Goal: Use online tool/utility: Utilize a website feature to perform a specific function

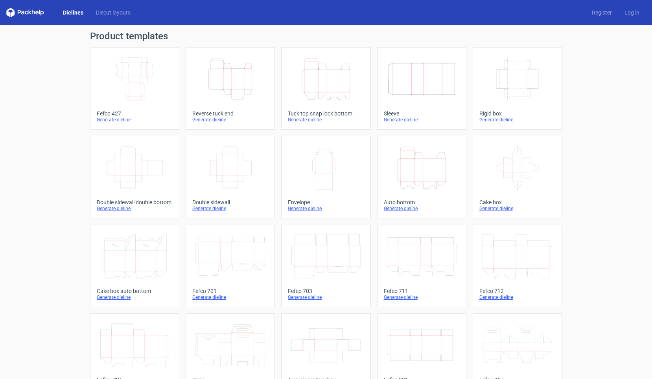
click at [369, 18] on div "Dielines Diecut layouts Register Log in" at bounding box center [326, 12] width 652 height 25
click at [612, 54] on div "Product templates Width Depth Height Fefco 427 Generate dieline Height Depth Wi…" at bounding box center [326, 258] width 652 height 466
click at [224, 78] on icon "Height Depth Width" at bounding box center [230, 79] width 70 height 44
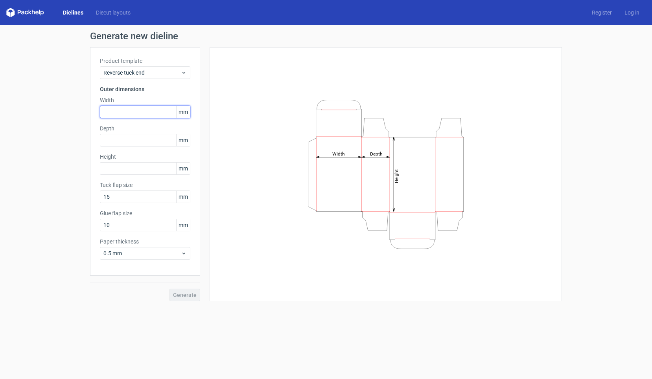
click at [131, 112] on input "text" at bounding box center [145, 112] width 90 height 13
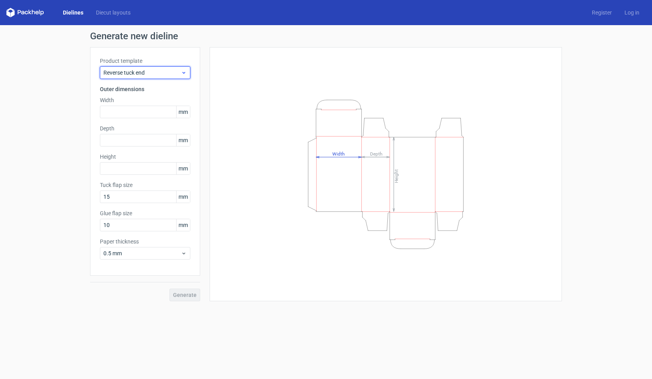
click at [140, 75] on span "Reverse tuck end" at bounding box center [141, 73] width 77 height 8
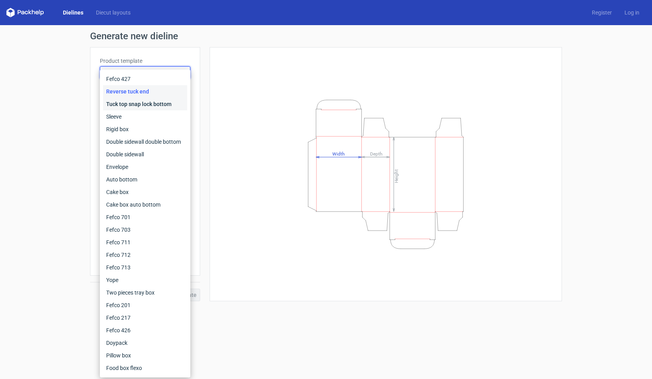
click at [143, 107] on div "Tuck top snap lock bottom" at bounding box center [145, 104] width 84 height 13
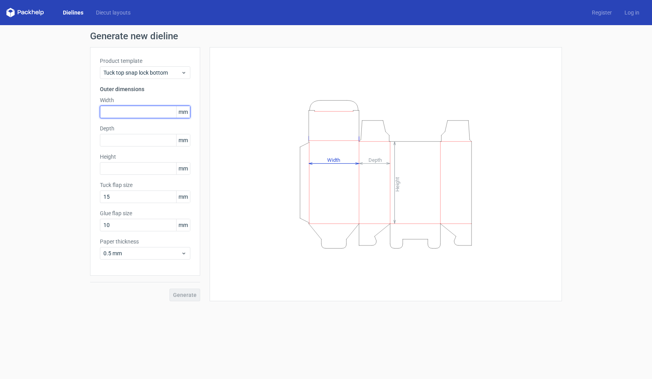
click at [142, 110] on input "text" at bounding box center [145, 112] width 90 height 13
type input "10"
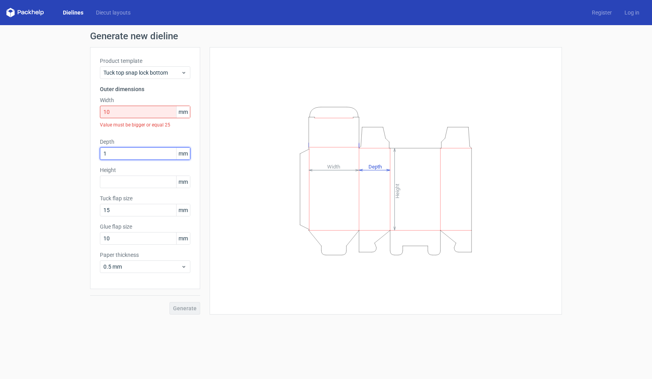
type input "10"
click at [122, 109] on input "10" at bounding box center [145, 112] width 90 height 13
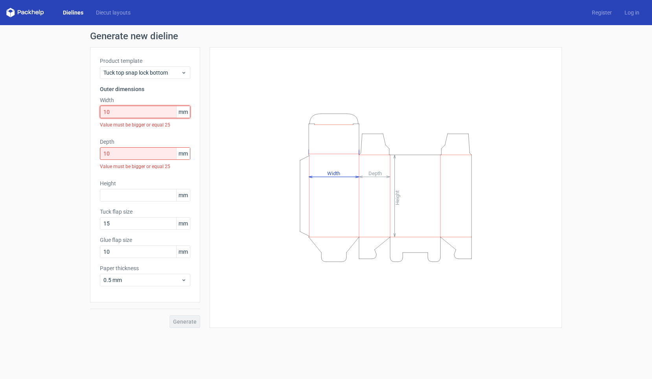
type input "100"
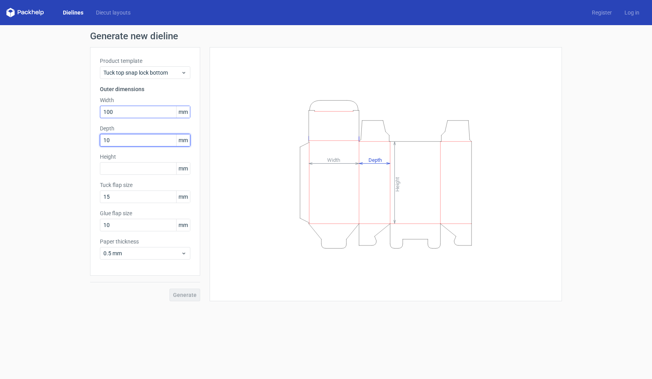
type input "100"
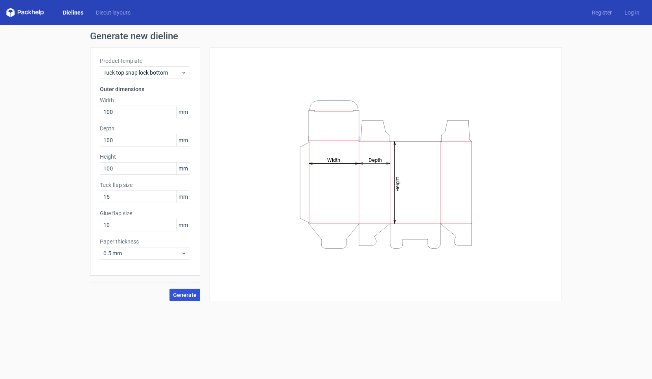
click at [187, 300] on button "Generate" at bounding box center [184, 295] width 31 height 13
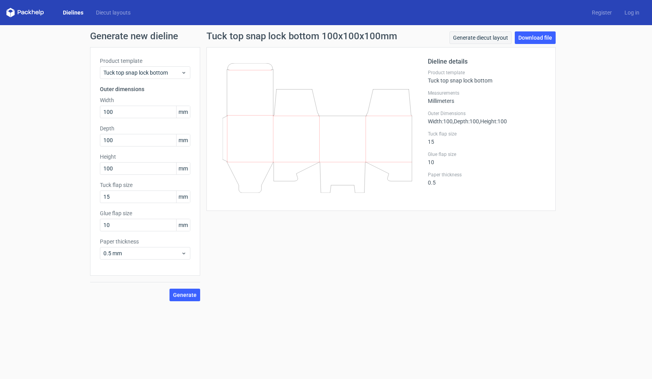
click at [469, 38] on link "Generate diecut layout" at bounding box center [480, 37] width 62 height 13
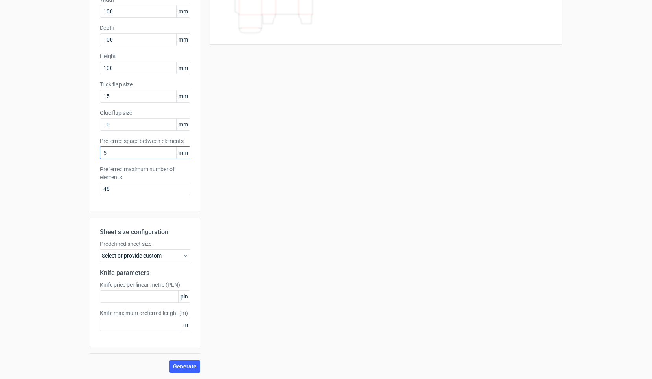
scroll to position [101, 0]
click at [118, 300] on input "text" at bounding box center [145, 296] width 90 height 13
type input "510"
type input "720"
click at [185, 367] on button "Generate" at bounding box center [184, 366] width 31 height 13
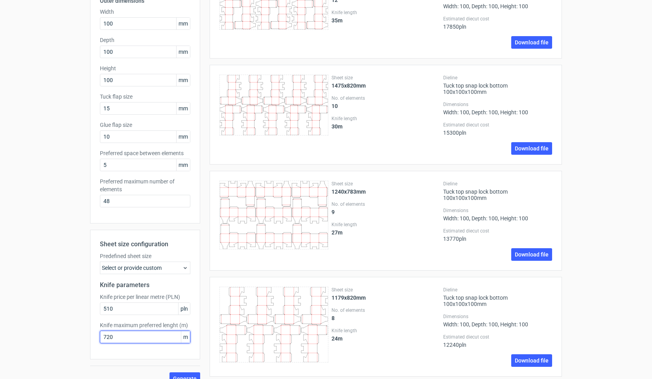
scroll to position [106, 0]
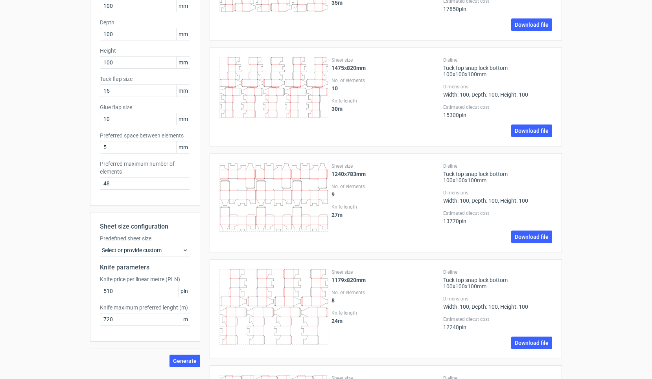
click at [169, 252] on div "Select or provide custom" at bounding box center [145, 250] width 90 height 13
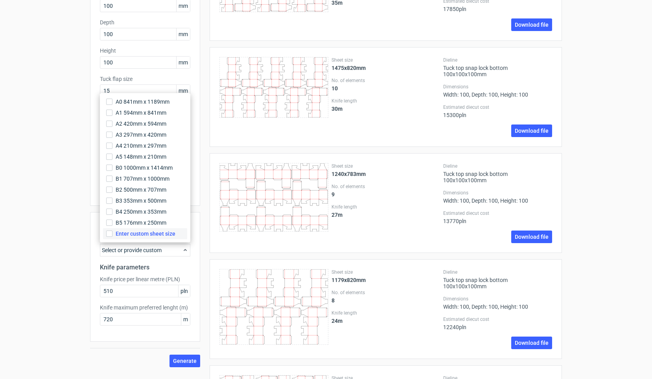
click at [152, 234] on span "Enter custom sheet size" at bounding box center [146, 234] width 60 height 8
click at [112, 234] on input "Enter custom sheet size" at bounding box center [109, 234] width 6 height 6
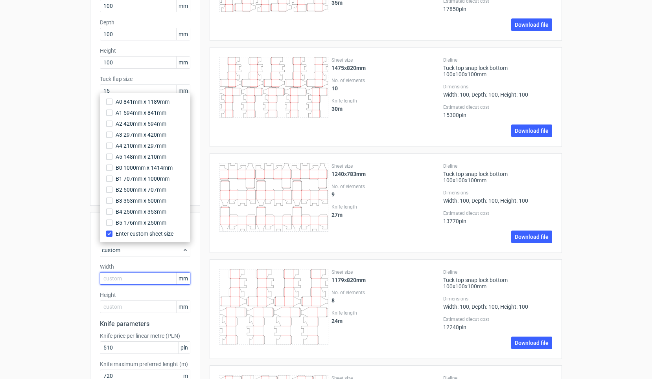
click at [131, 280] on input "text" at bounding box center [145, 278] width 90 height 13
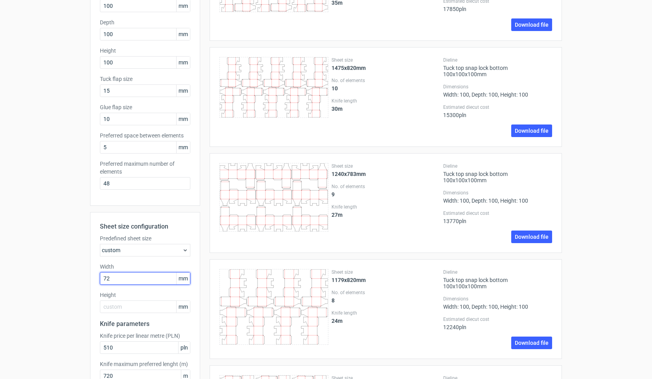
type input "720"
type input "5"
type input "0"
type input "510"
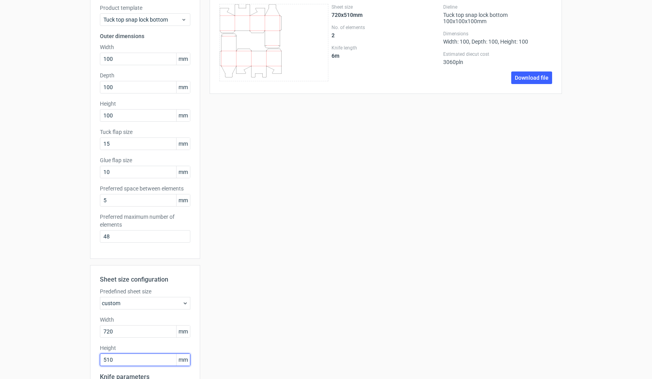
scroll to position [55, 0]
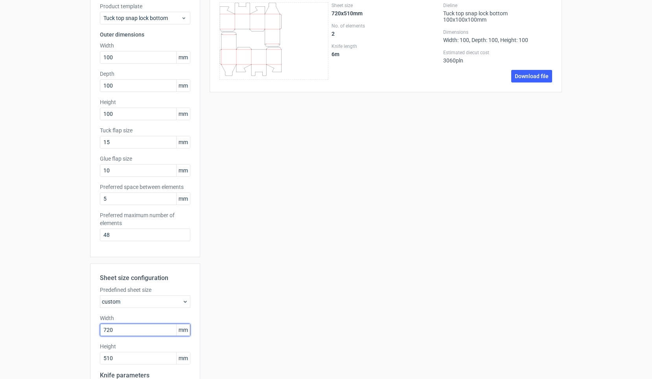
click at [123, 328] on input "720" at bounding box center [145, 330] width 90 height 13
drag, startPoint x: 128, startPoint y: 328, endPoint x: 78, endPoint y: 328, distance: 49.9
click at [78, 328] on div "Generate new layout Product template Tuck top snap lock bottom Outer dimensions…" at bounding box center [326, 226] width 652 height 511
type input "1020"
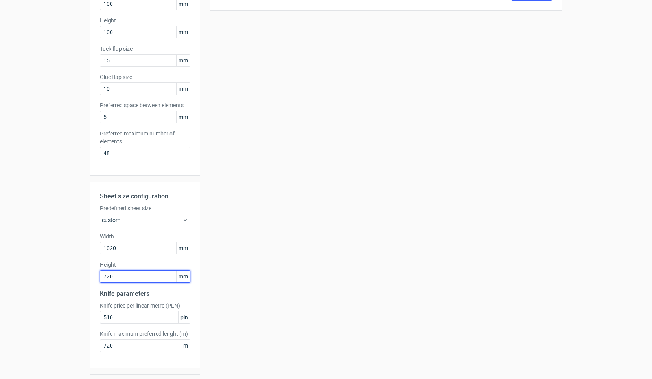
scroll to position [146, 0]
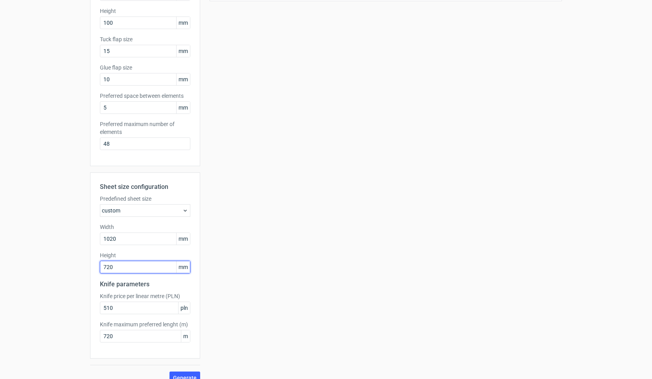
drag, startPoint x: 128, startPoint y: 270, endPoint x: 62, endPoint y: 269, distance: 65.6
click at [62, 269] on div "Generate new layout Product template Tuck top snap lock bottom Outer dimensions…" at bounding box center [326, 134] width 652 height 511
type input "510"
type input "720"
click at [185, 378] on button "Generate" at bounding box center [184, 378] width 31 height 13
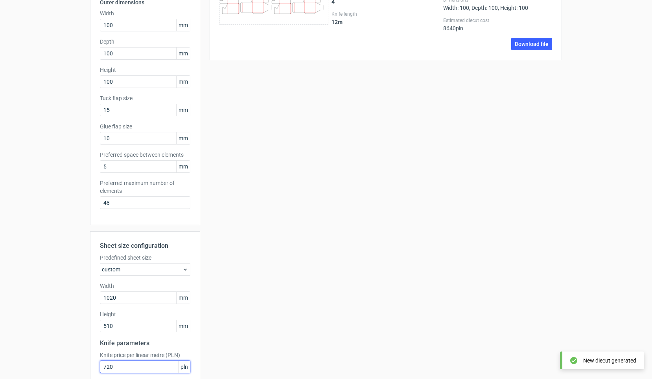
scroll to position [83, 0]
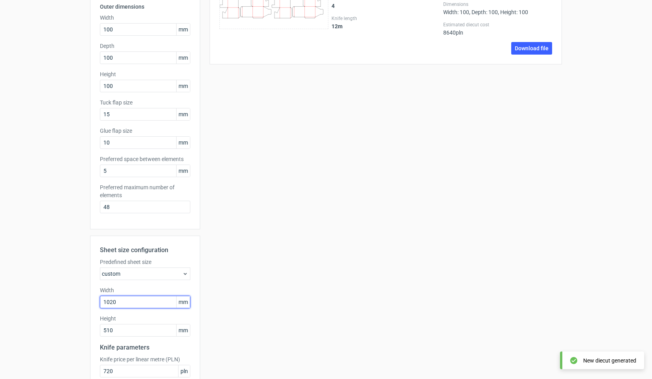
click at [121, 300] on input "1020" at bounding box center [145, 302] width 90 height 13
drag, startPoint x: 125, startPoint y: 301, endPoint x: 46, endPoint y: 300, distance: 79.0
click at [46, 300] on div "Generate new layout Product template Tuck top snap lock bottom Outer dimensions…" at bounding box center [326, 198] width 652 height 511
type input "720"
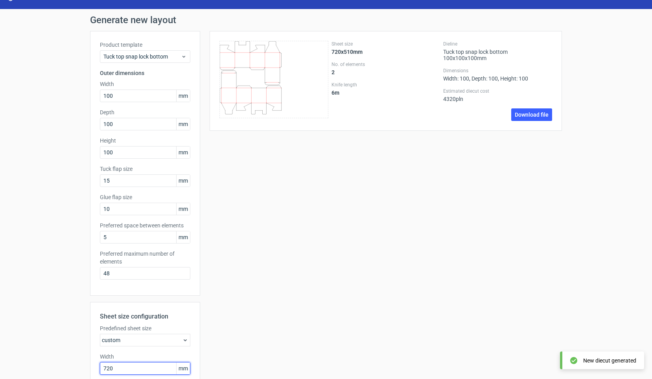
scroll to position [19, 0]
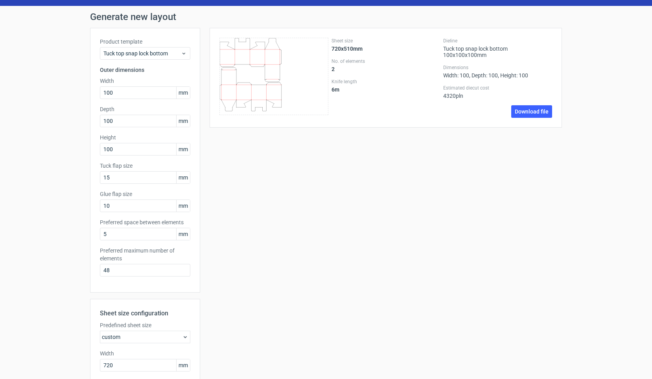
drag, startPoint x: 470, startPoint y: 96, endPoint x: 442, endPoint y: 97, distance: 27.9
click at [442, 97] on div "Sheet size 720x510mm No. of elements 2 Knife length 6 m Dieline Tuck top snap l…" at bounding box center [385, 78] width 333 height 80
copy div "4320 pln"
click at [476, 125] on div "Sheet size 720x510mm No. of elements 2 Knife length 6 m Dieline Tuck top snap l…" at bounding box center [386, 78] width 352 height 100
click at [139, 59] on div "Tuck top snap lock bottom" at bounding box center [145, 53] width 90 height 13
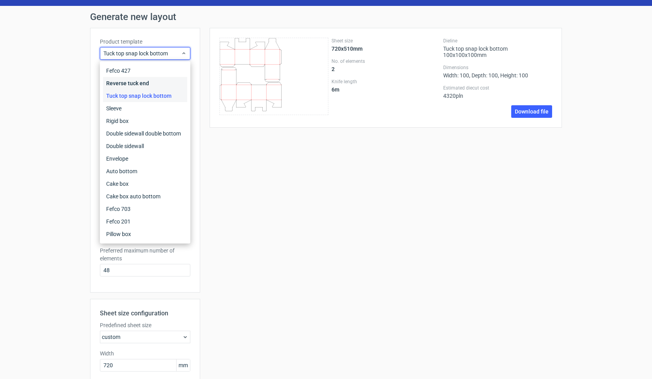
click at [138, 86] on div "Reverse tuck end" at bounding box center [145, 83] width 84 height 13
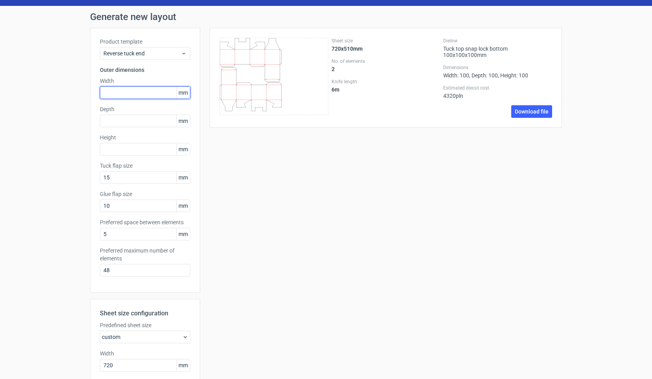
click at [134, 86] on input "text" at bounding box center [145, 92] width 90 height 13
type input "100"
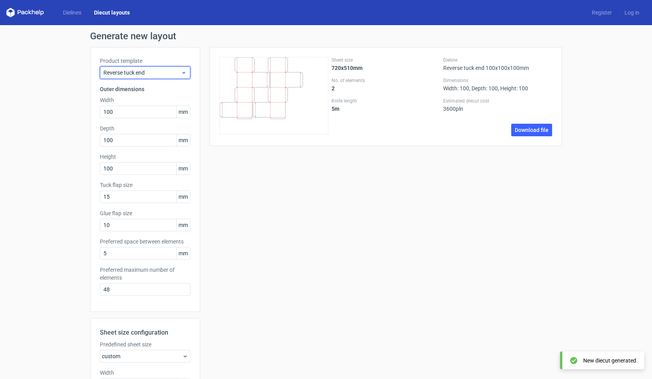
click at [159, 78] on div "Reverse tuck end" at bounding box center [145, 72] width 90 height 13
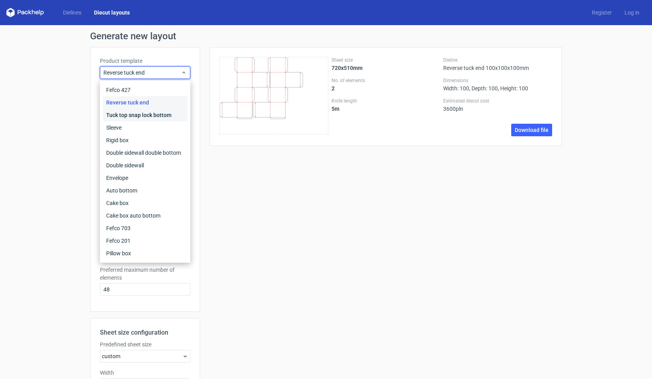
click at [155, 114] on div "Tuck top snap lock bottom" at bounding box center [145, 115] width 84 height 13
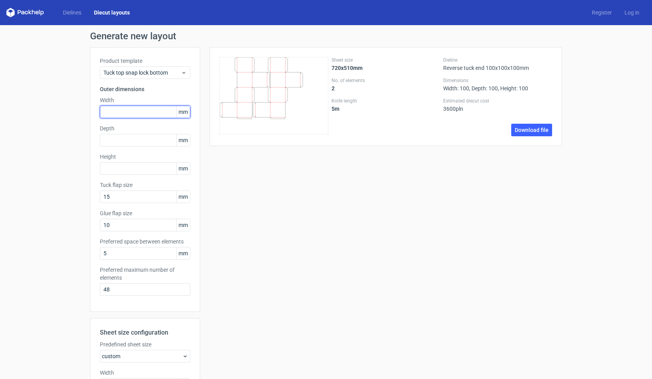
click at [129, 110] on input "text" at bounding box center [145, 112] width 90 height 13
type input "100"
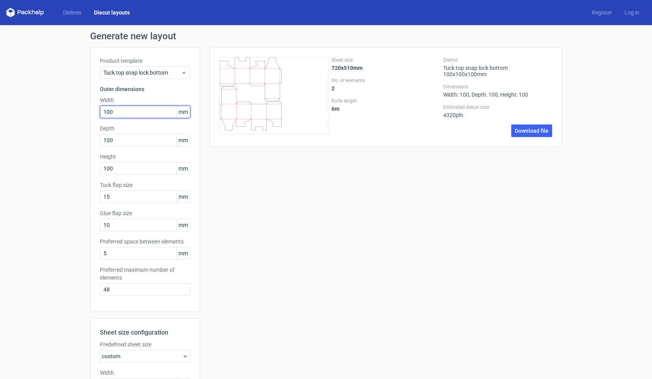
click at [123, 108] on input "100" at bounding box center [145, 112] width 90 height 13
drag, startPoint x: 122, startPoint y: 114, endPoint x: 85, endPoint y: 112, distance: 37.8
click at [85, 112] on div "Generate new layout Product template Tuck top snap lock bottom Outer dimensions…" at bounding box center [326, 280] width 652 height 511
type input "80"
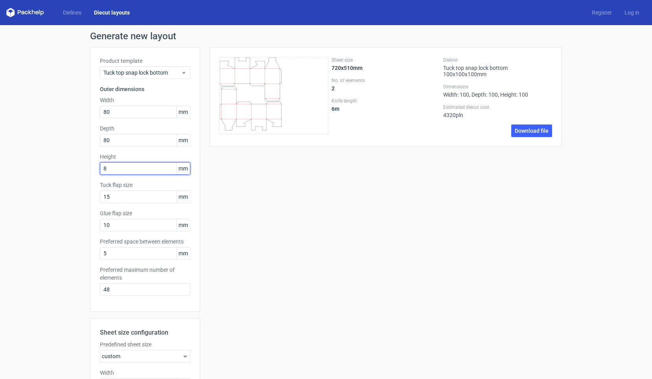
type input "80"
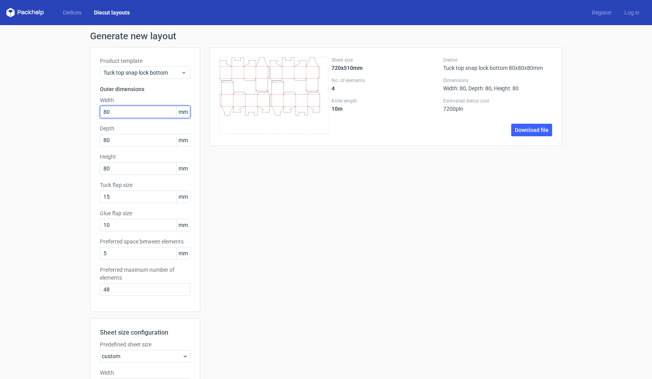
click at [113, 111] on input "80" at bounding box center [145, 112] width 90 height 13
type input "8"
type input "85"
type input "100"
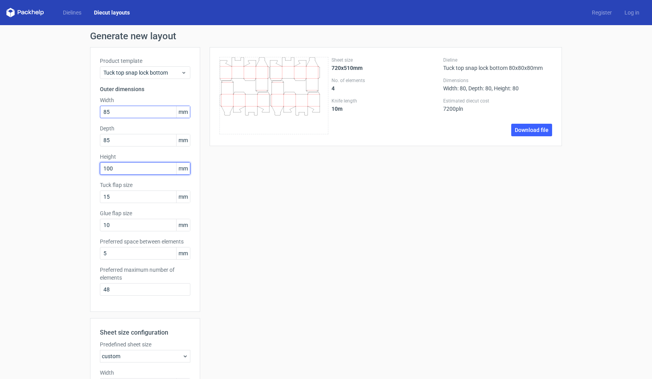
drag, startPoint x: 116, startPoint y: 112, endPoint x: 73, endPoint y: 110, distance: 42.9
click at [73, 110] on div "Generate new layout Product template Tuck top snap lock bottom Outer dimensions…" at bounding box center [326, 280] width 652 height 511
type input "80"
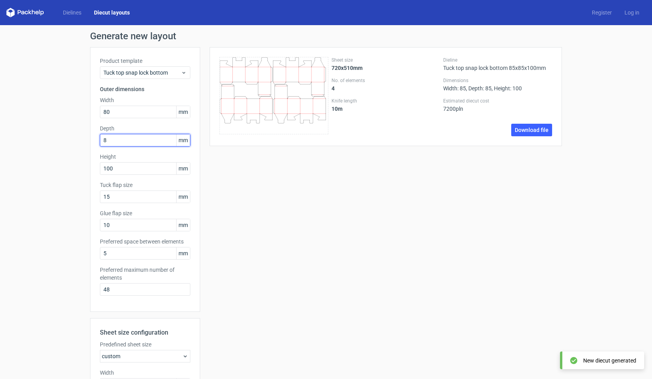
type input "80"
type input "110"
click at [121, 108] on input "80" at bounding box center [145, 112] width 90 height 13
click at [115, 118] on input "80" at bounding box center [145, 112] width 90 height 13
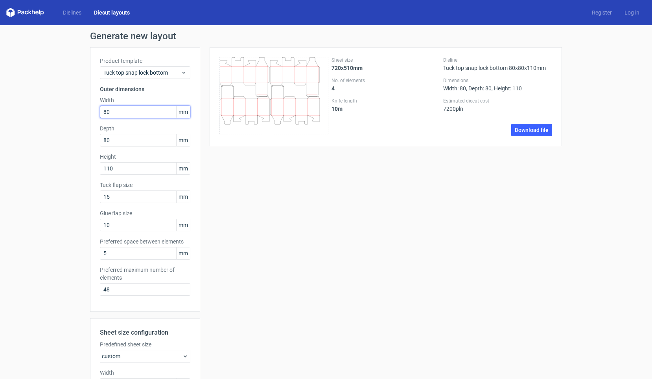
drag, startPoint x: 116, startPoint y: 118, endPoint x: 91, endPoint y: 118, distance: 24.8
click at [91, 118] on div "Product template Tuck top snap lock bottom Outer dimensions Width 80 mm Depth 8…" at bounding box center [145, 179] width 110 height 265
drag, startPoint x: 114, startPoint y: 112, endPoint x: 83, endPoint y: 112, distance: 30.3
click at [83, 112] on div "Generate new layout Product template Tuck top snap lock bottom Outer dimensions…" at bounding box center [326, 280] width 652 height 511
type input "100"
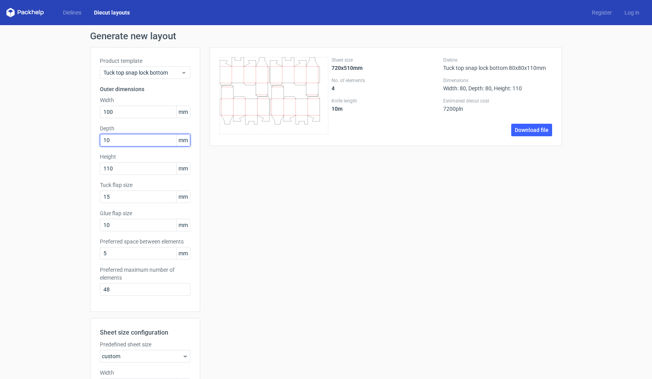
type input "100"
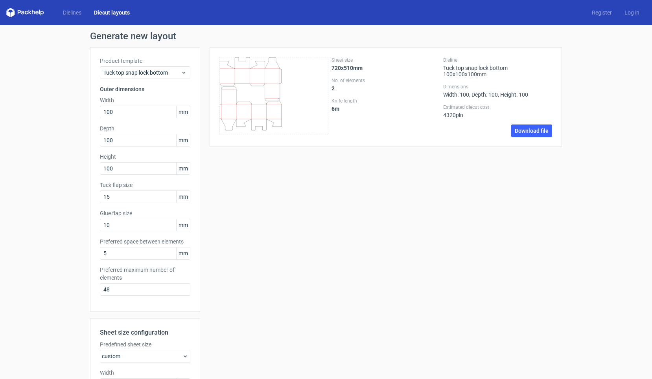
click at [460, 1] on div "Dielines Diecut layouts Register Log in" at bounding box center [326, 12] width 652 height 25
